Goal: Find specific fact: Find specific fact

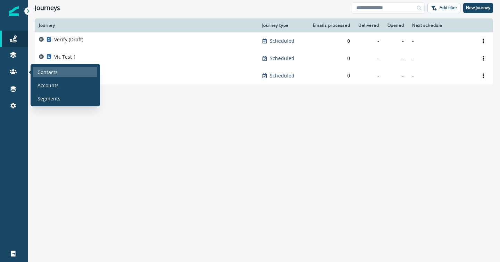
click at [48, 73] on p "Contacts" at bounding box center [48, 71] width 20 height 7
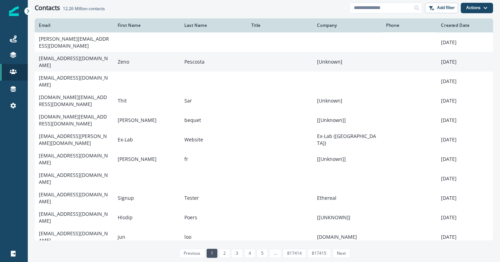
click at [147, 59] on td "Zeno" at bounding box center [147, 61] width 67 height 19
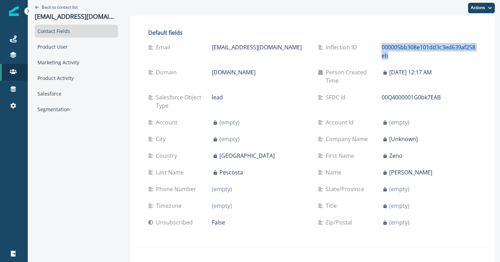
drag, startPoint x: 378, startPoint y: 47, endPoint x: 386, endPoint y: 54, distance: 10.9
click at [386, 54] on p "000005bb308e101dd3c3ed639af258eb" at bounding box center [429, 51] width 95 height 17
copy p "000005bb308e101dd3c3ed639af258eb"
click at [48, 6] on p "Back to contact list" at bounding box center [60, 7] width 36 height 6
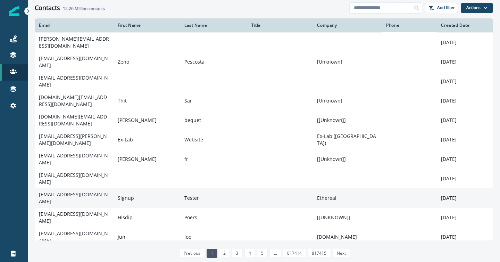
click at [170, 188] on td "Signup" at bounding box center [147, 197] width 67 height 19
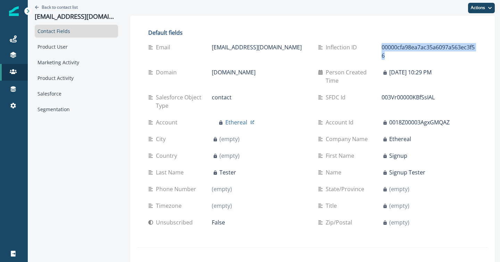
drag, startPoint x: 382, startPoint y: 48, endPoint x: 384, endPoint y: 55, distance: 7.0
click at [384, 55] on p "00000cfa98ea7ac35a6097a563ec3f56" at bounding box center [429, 51] width 95 height 17
copy p "00000cfa98ea7ac35a6097a563ec3f56"
click at [48, 7] on p "Back to contact list" at bounding box center [60, 7] width 36 height 6
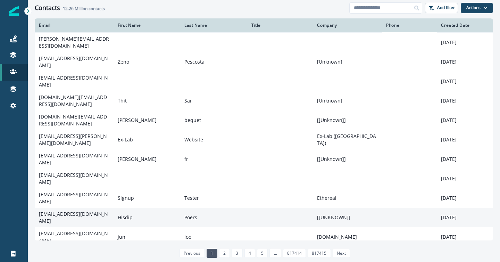
scroll to position [60, 0]
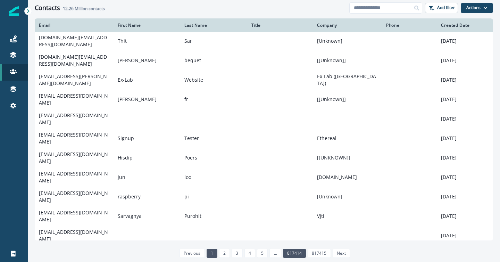
click at [292, 253] on link "817414" at bounding box center [294, 253] width 23 height 9
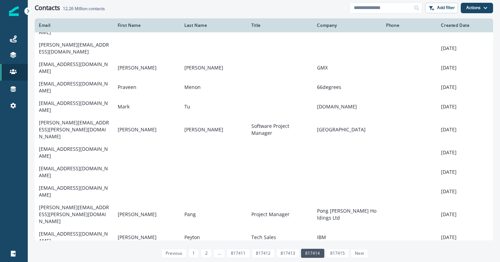
scroll to position [57, 0]
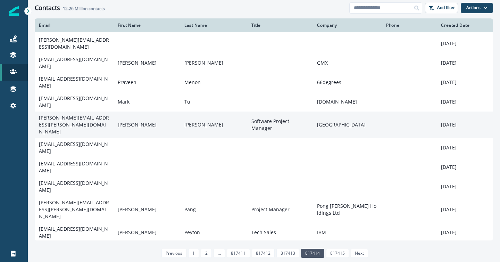
click at [170, 112] on td "[PERSON_NAME]" at bounding box center [147, 125] width 67 height 26
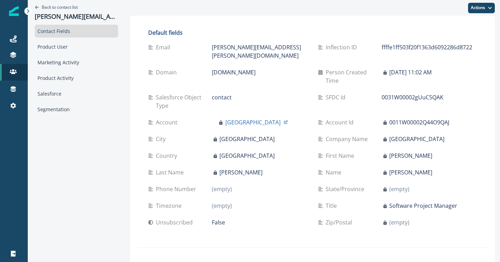
click at [401, 46] on p "ffffe1ff503f20f1363d6092286d8722" at bounding box center [427, 47] width 91 height 8
copy p "ffffe1ff503f20f1363d6092286d8722"
